Goal: Task Accomplishment & Management: Manage account settings

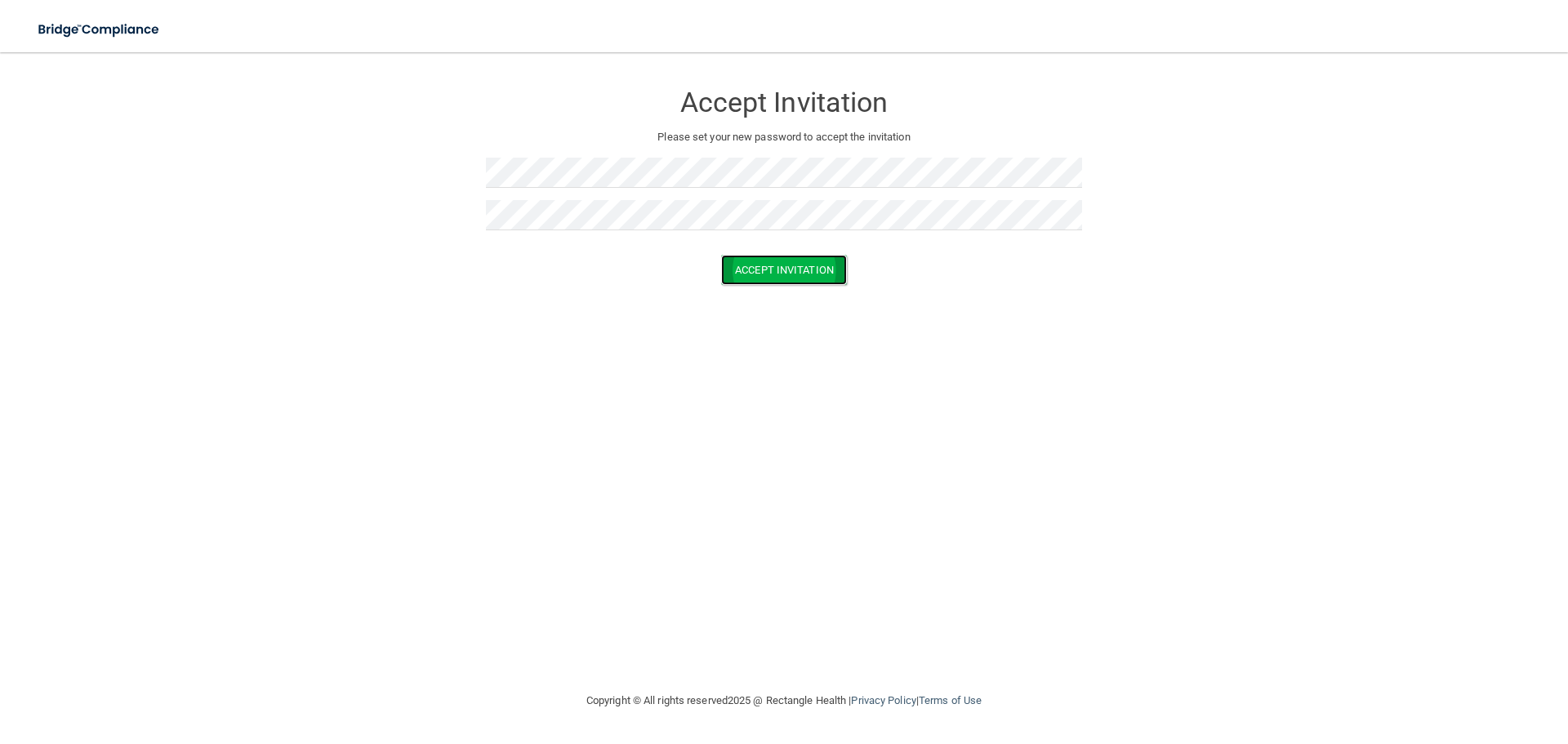
click at [764, 280] on button "Accept Invitation" at bounding box center [784, 269] width 126 height 30
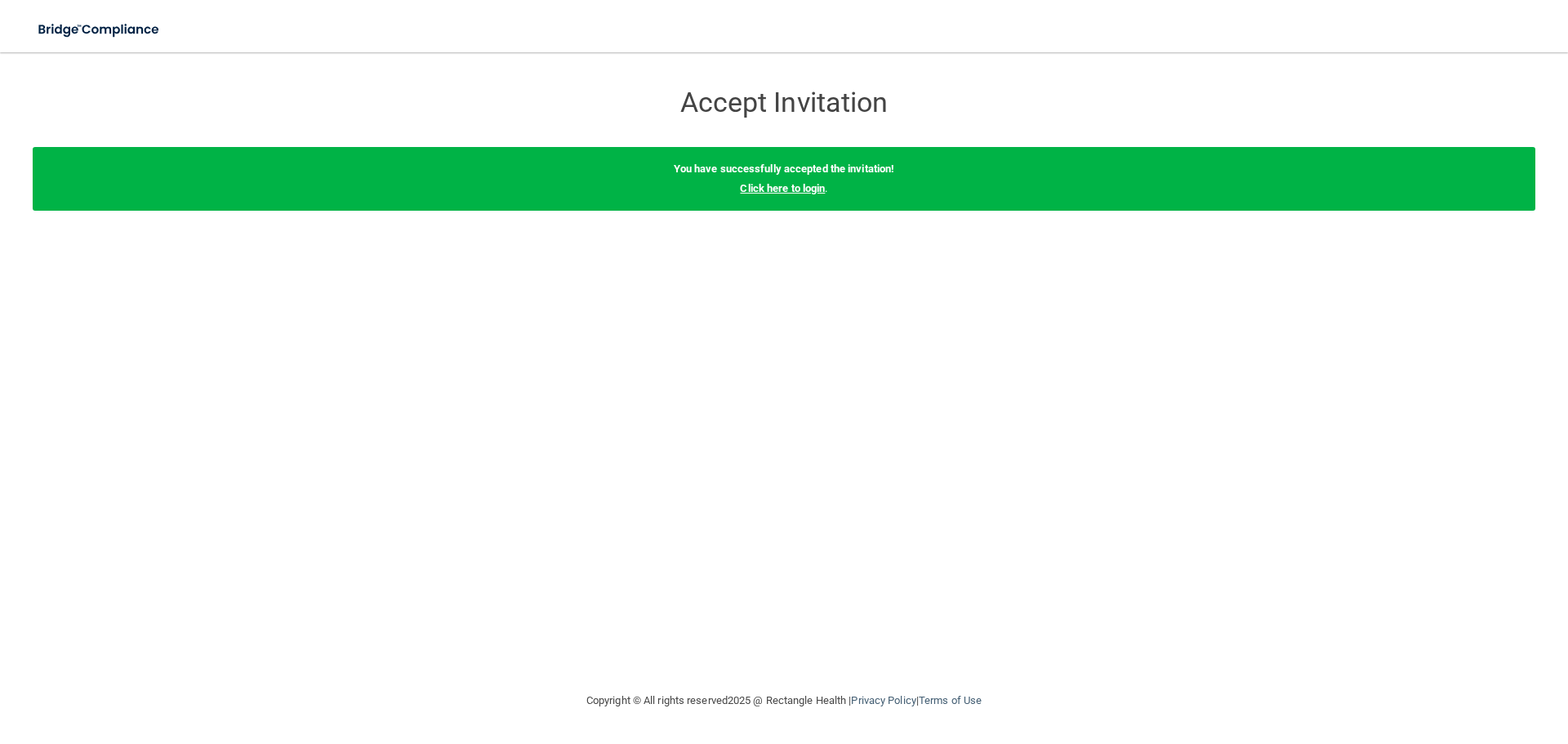
click at [804, 185] on link "Click here to login" at bounding box center [782, 188] width 85 height 13
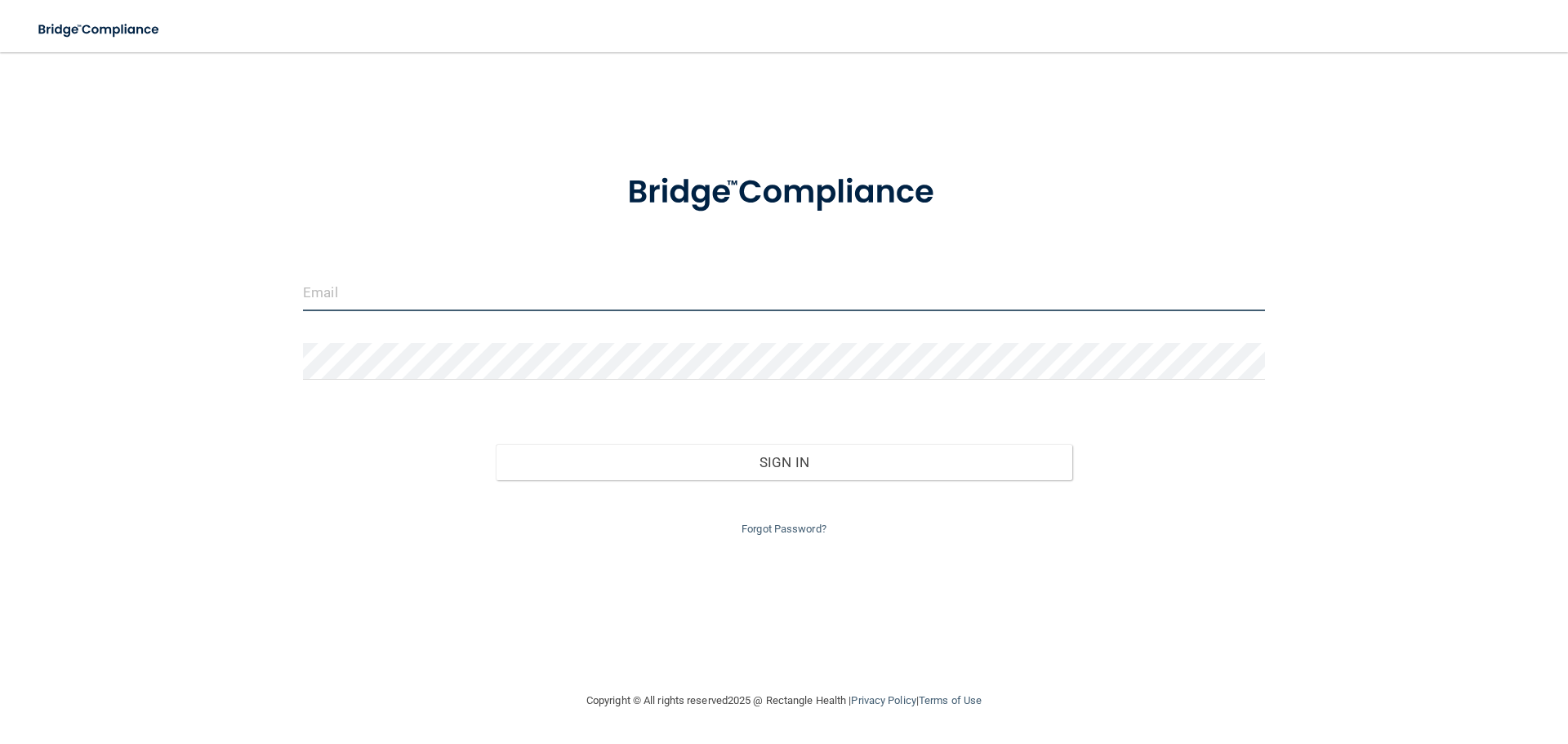
drag, startPoint x: 314, startPoint y: 296, endPoint x: 302, endPoint y: 294, distance: 12.2
click at [314, 296] on input "email" at bounding box center [784, 292] width 962 height 37
type input "[EMAIL_ADDRESS][DOMAIN_NAME]"
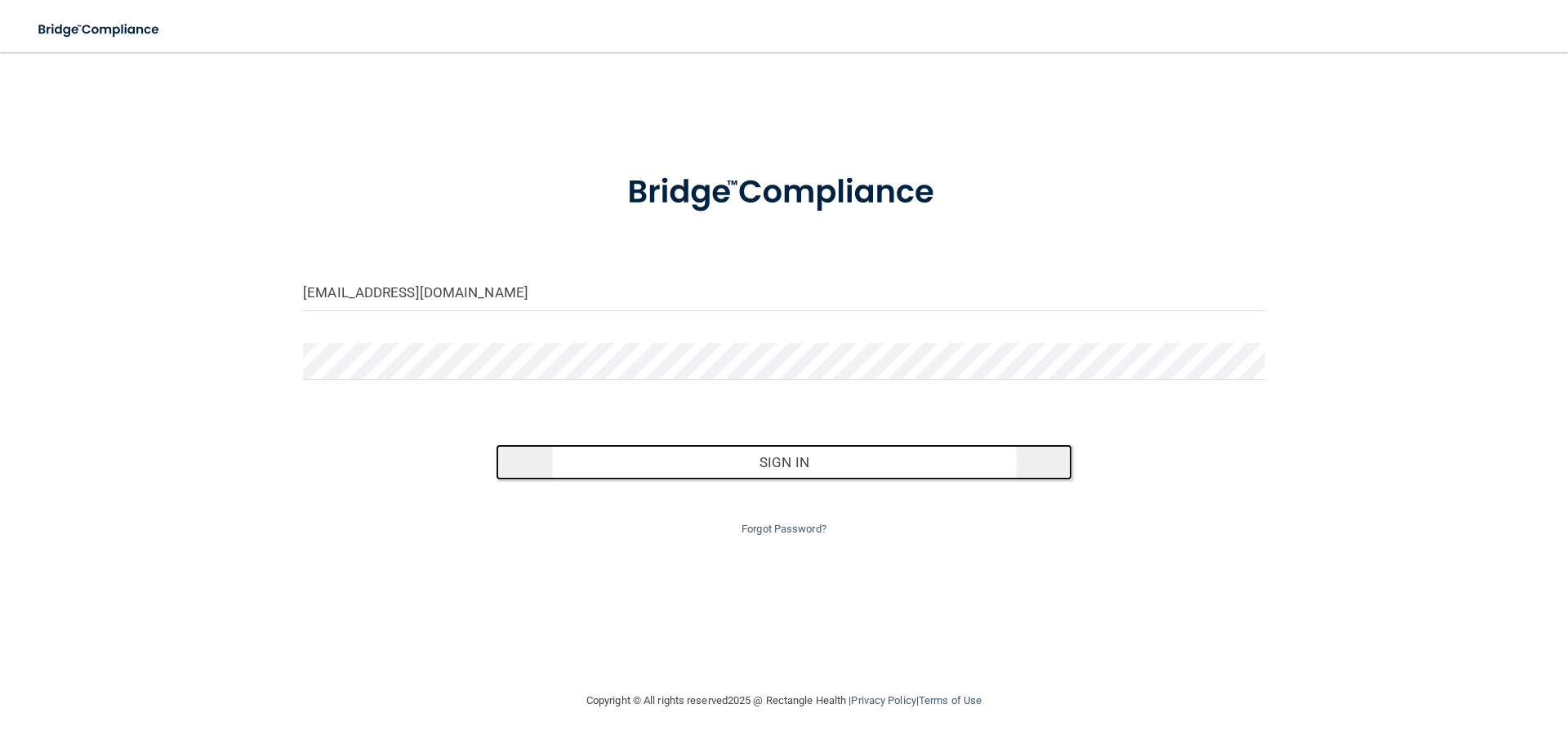
click at [828, 473] on button "Sign In" at bounding box center [784, 461] width 577 height 36
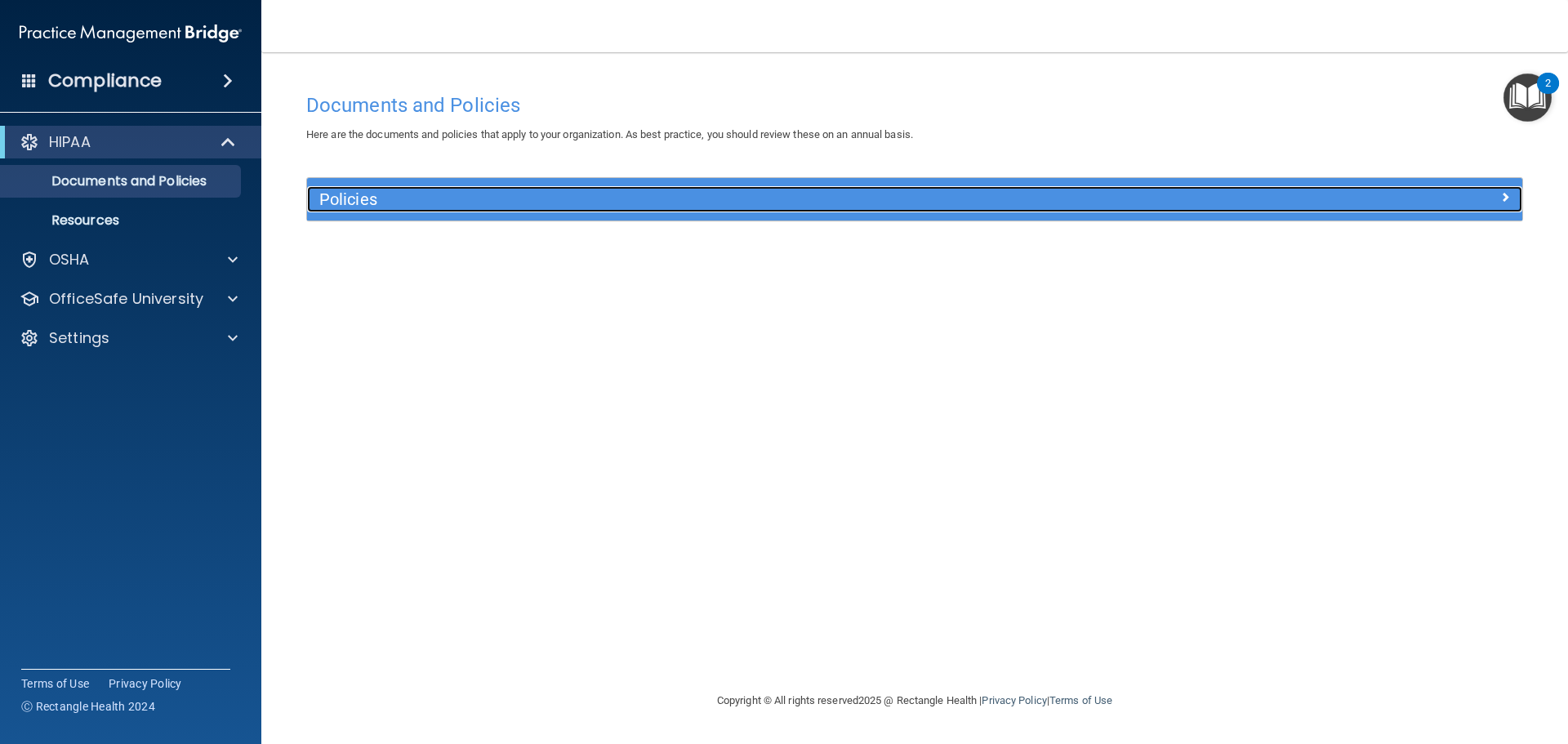
click at [380, 202] on h5 "Policies" at bounding box center [763, 199] width 887 height 18
